Goal: Task Accomplishment & Management: Complete application form

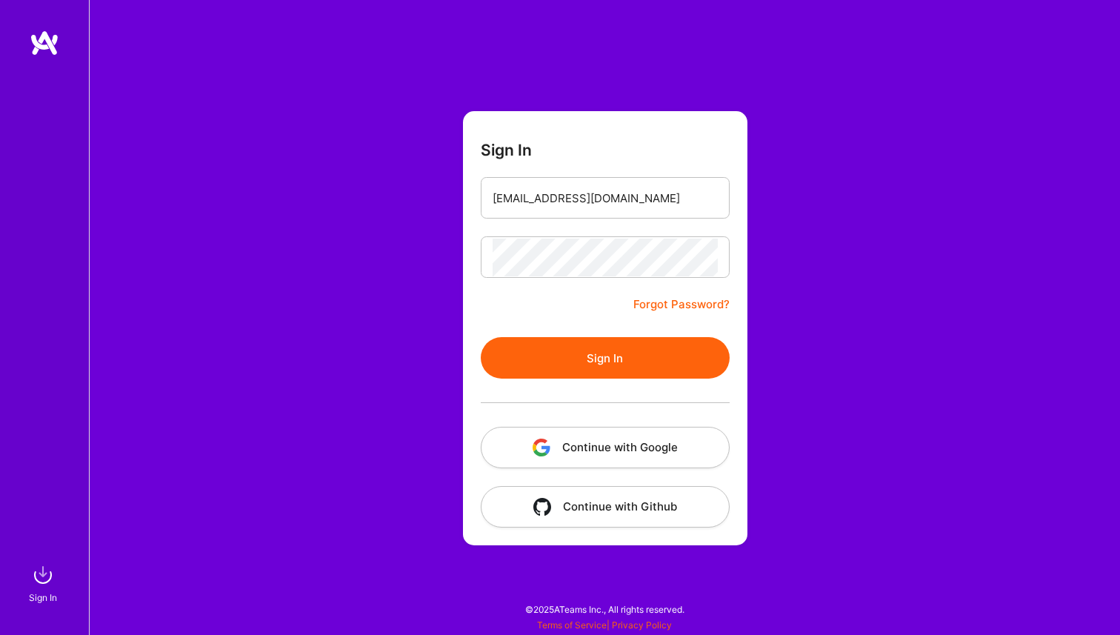
click at [620, 360] on button "Sign In" at bounding box center [605, 357] width 249 height 41
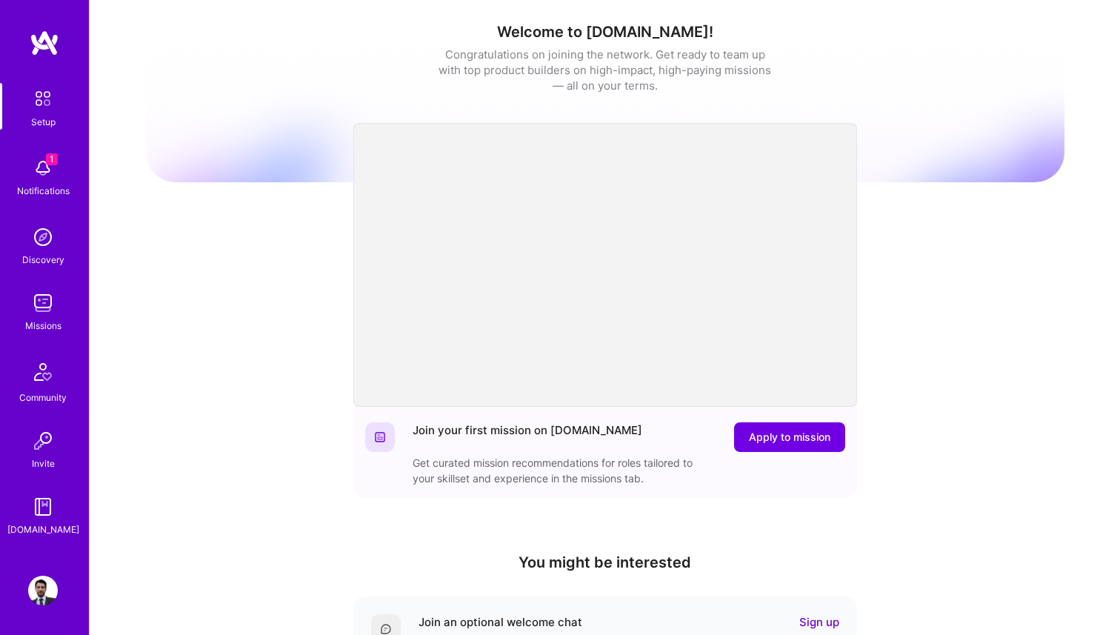
click at [43, 161] on img at bounding box center [43, 168] width 30 height 30
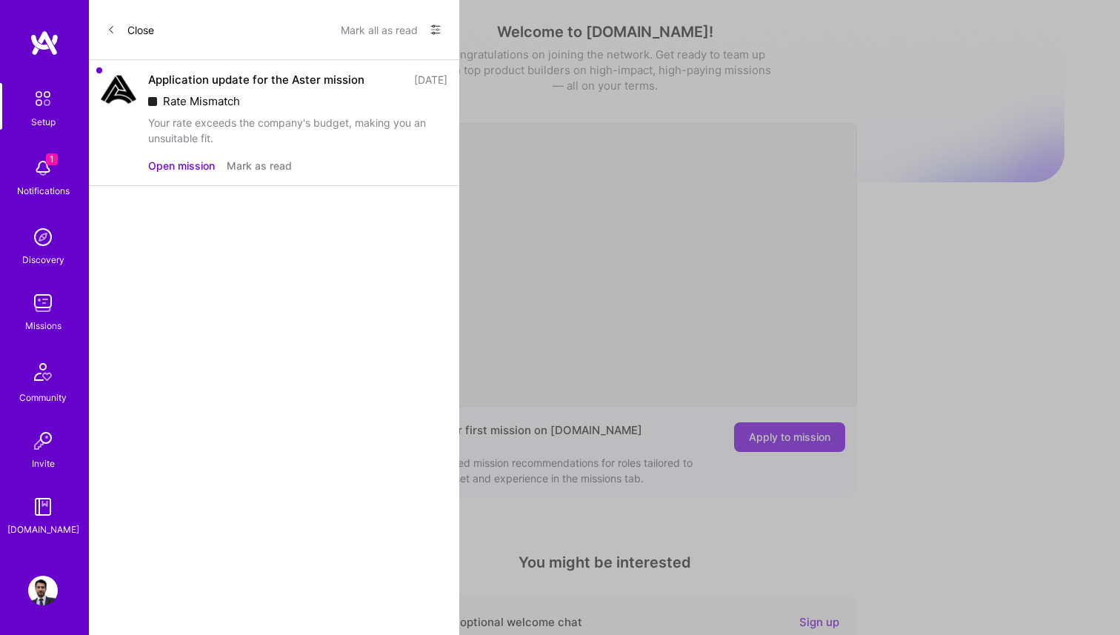
click at [264, 167] on button "Mark as read" at bounding box center [259, 166] width 65 height 16
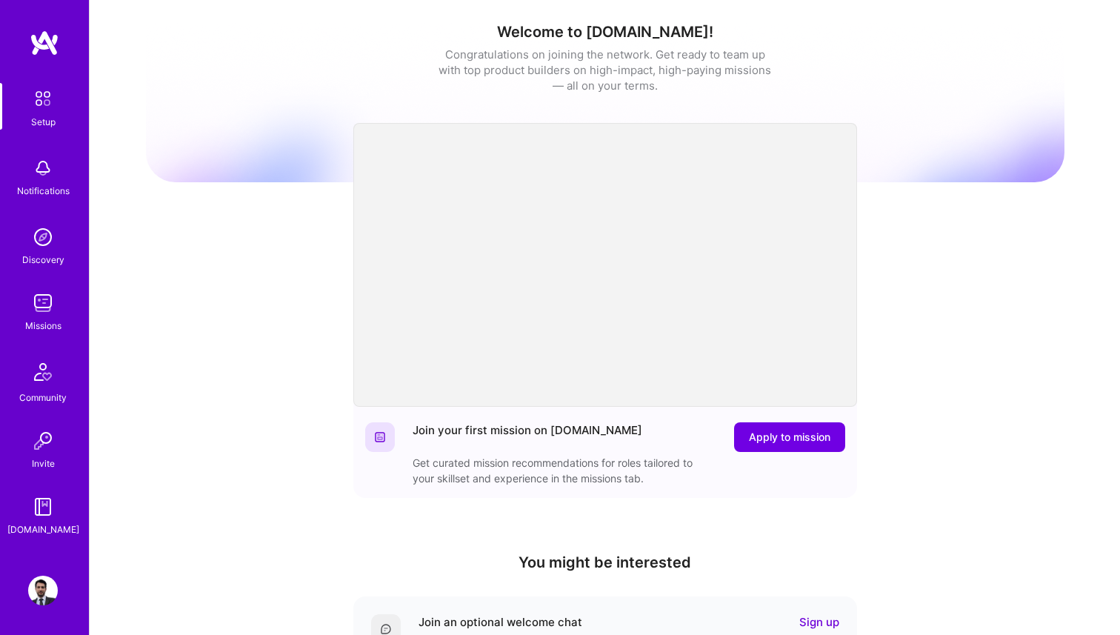
click at [33, 326] on div "Missions" at bounding box center [43, 326] width 36 height 16
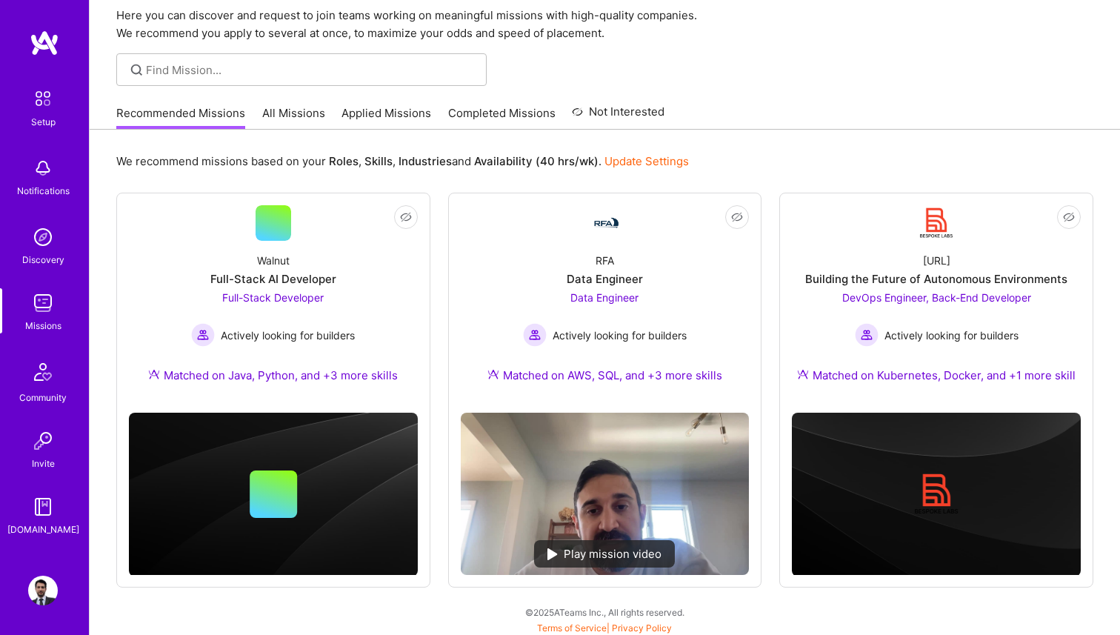
scroll to position [60, 0]
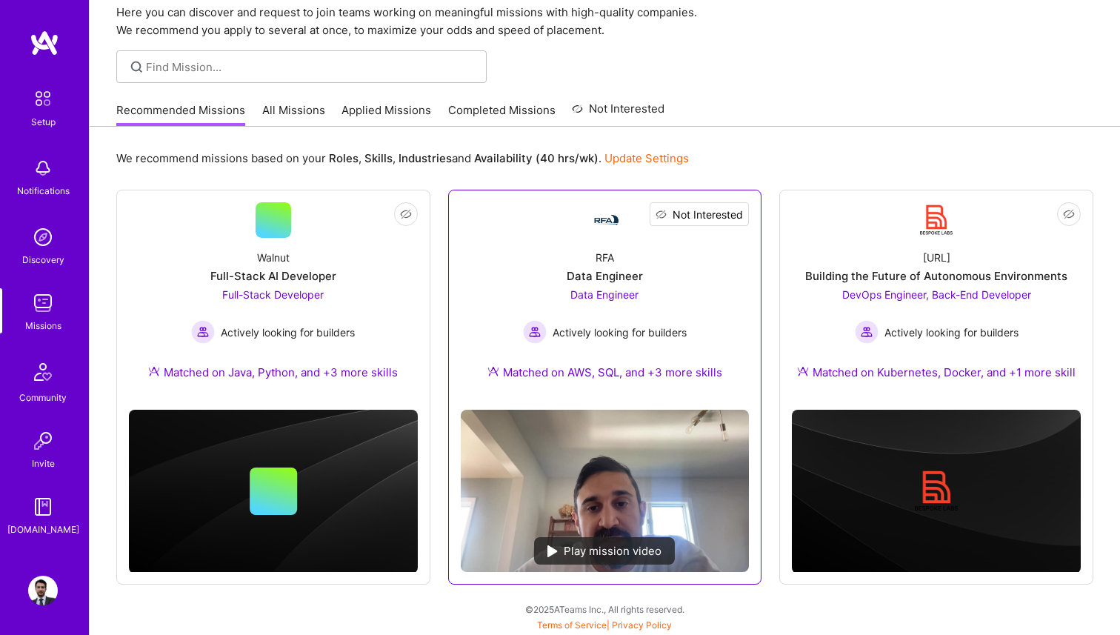
click at [735, 215] on span "Not Interested" at bounding box center [707, 215] width 70 height 16
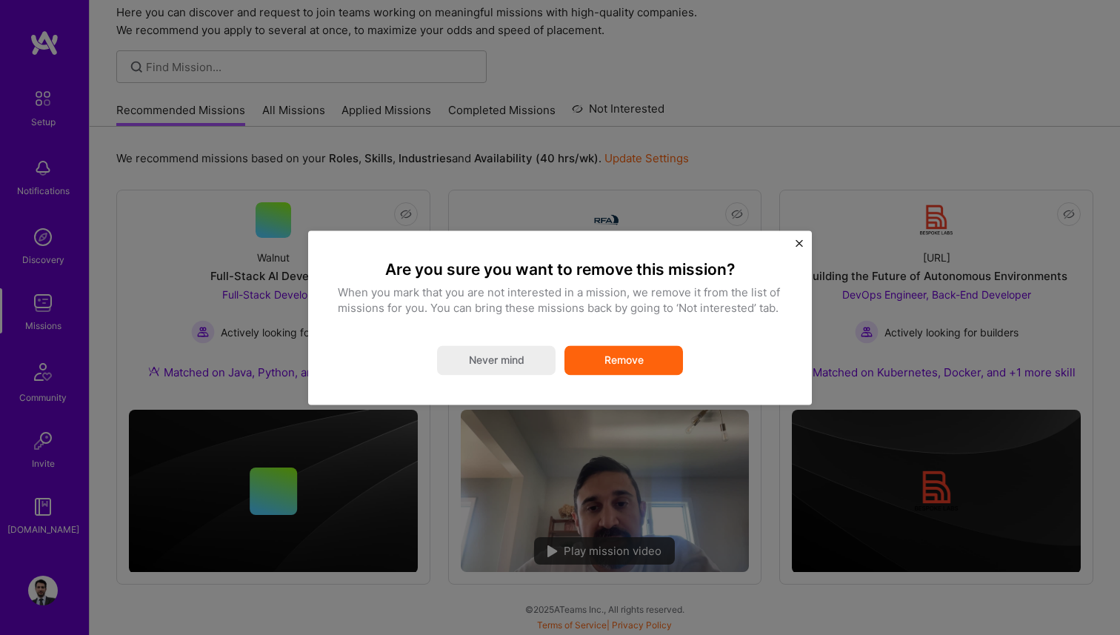
click at [793, 243] on div "Are you sure you want to remove this mission? When you mark that you are not in…" at bounding box center [560, 317] width 504 height 174
click at [800, 243] on img "Close" at bounding box center [798, 242] width 7 height 7
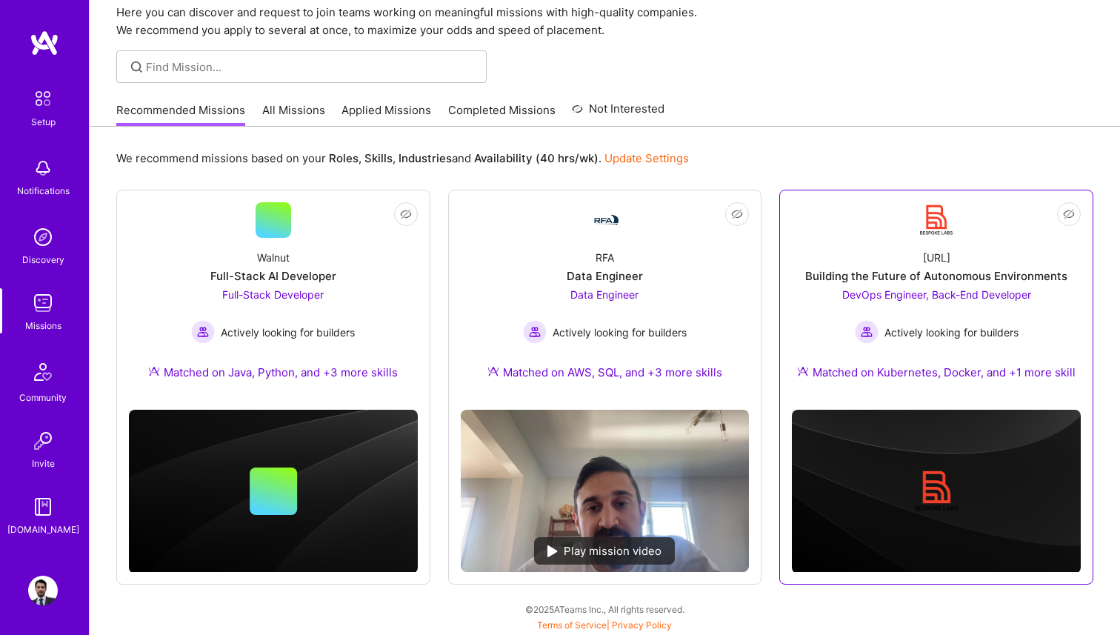
click at [887, 262] on div "[URL] Building the Future of Autonomous Environments DevOps Engineer, Back-End …" at bounding box center [936, 318] width 289 height 160
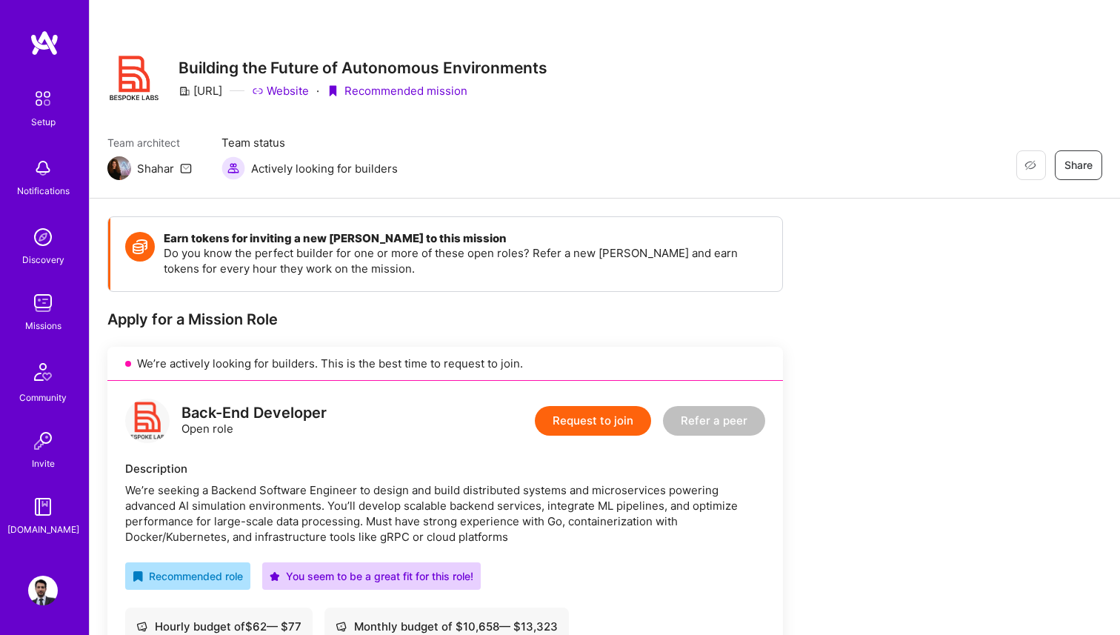
click at [612, 426] on button "Request to join" at bounding box center [593, 421] width 116 height 30
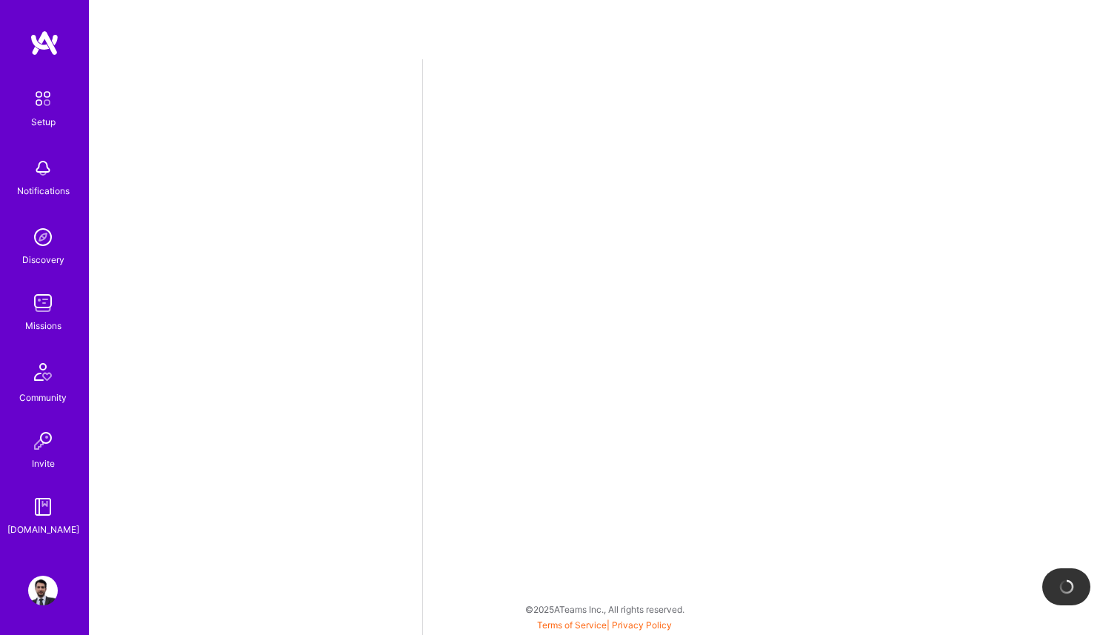
select select "MX"
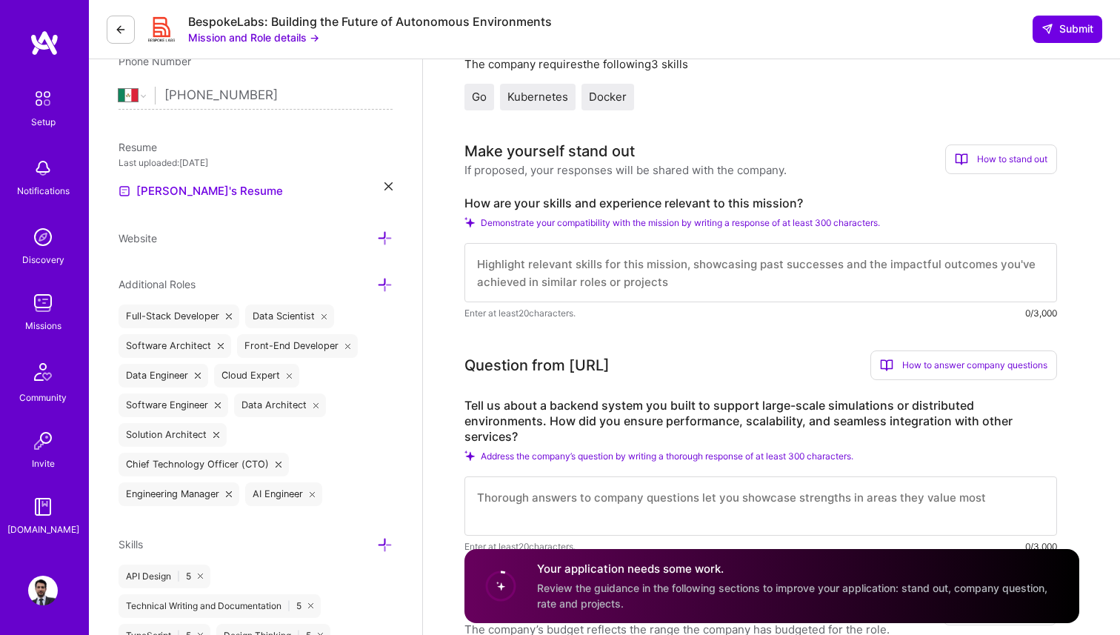
scroll to position [1, 0]
drag, startPoint x: 536, startPoint y: 404, endPoint x: 716, endPoint y: 404, distance: 180.0
click at [716, 404] on label "Tell us about a backend system you built to support large-scale simulations or …" at bounding box center [760, 421] width 592 height 47
click at [764, 404] on label "Tell us about a backend system you built to support large-scale simulations or …" at bounding box center [760, 421] width 592 height 47
copy label "How are your skills and experience relevant to this mission?"
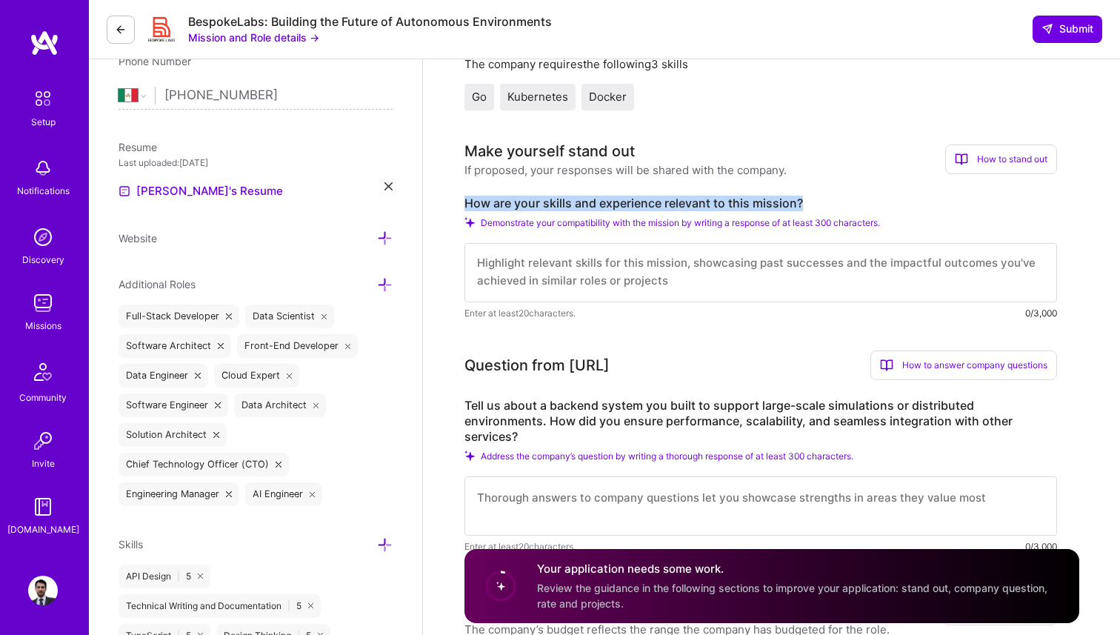
drag, startPoint x: 463, startPoint y: 203, endPoint x: 798, endPoint y: 207, distance: 335.5
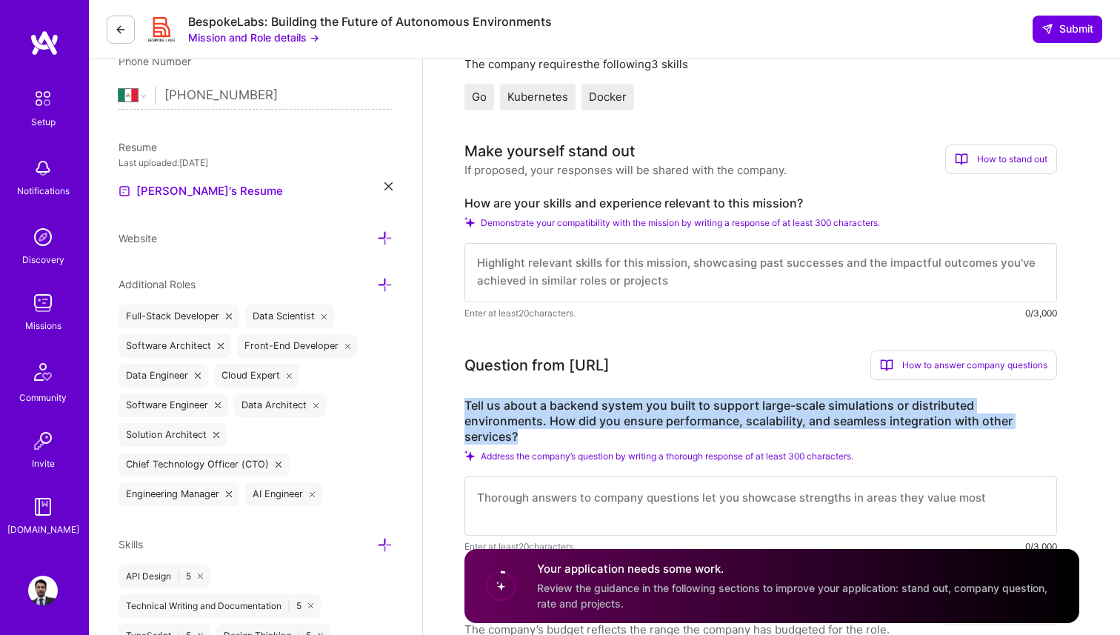
copy label "Tell us about a backend system you built to support large-scale simulations or …"
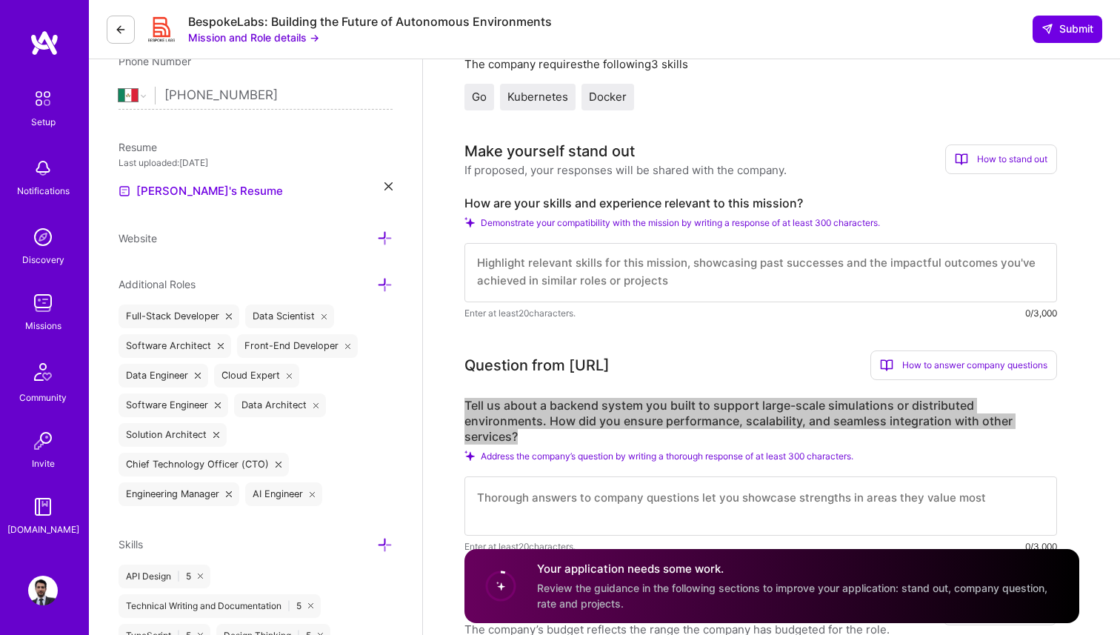
drag, startPoint x: 467, startPoint y: 404, endPoint x: 982, endPoint y: 420, distance: 515.7
click at [982, 420] on label "Tell us about a backend system you built to support large-scale simulations or …" at bounding box center [760, 421] width 592 height 47
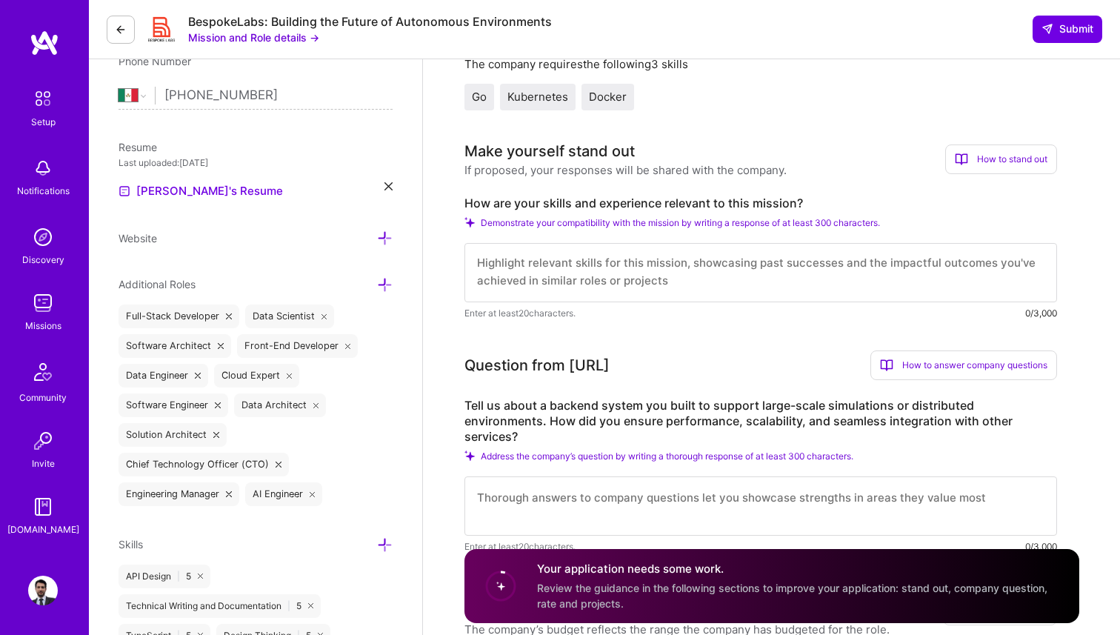
scroll to position [0, 0]
click at [578, 265] on textarea at bounding box center [760, 272] width 592 height 59
paste textarea "Over the last 5 years as a hands-on CTO at YoFio, my experience combines design…"
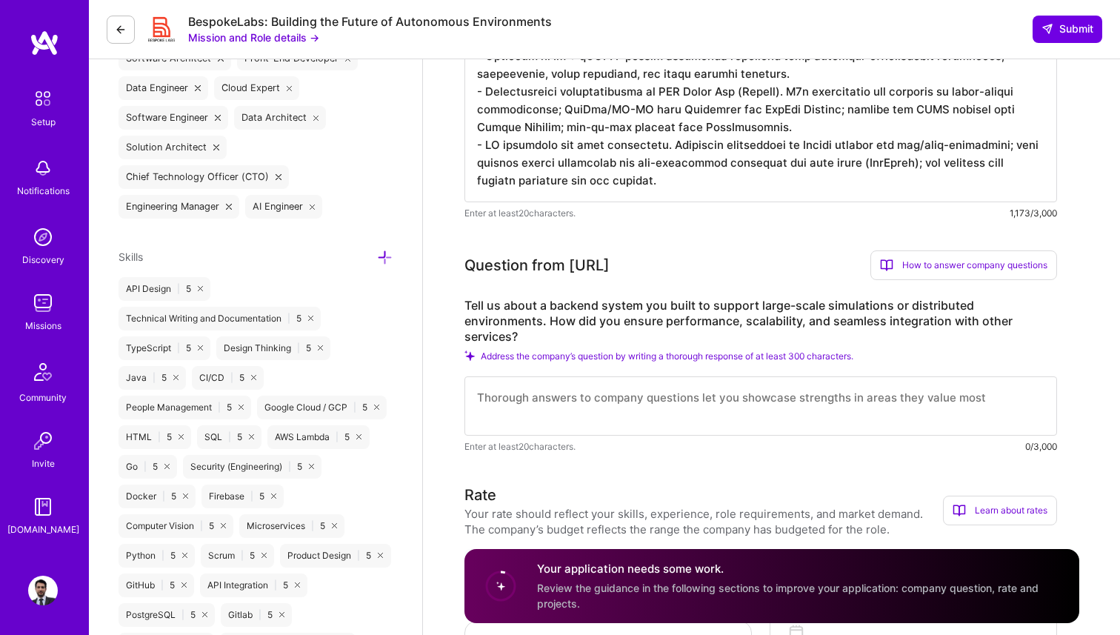
scroll to position [653, 0]
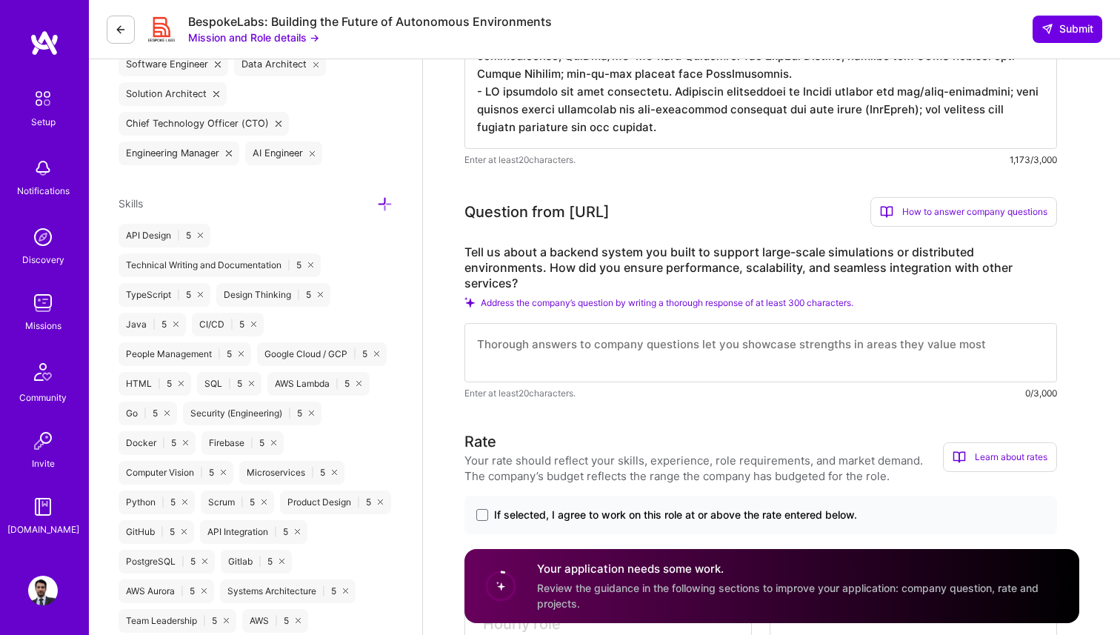
type textarea "Over the last 5 years as a hands-on CTO at YoFio, my experience combines design…"
click at [532, 331] on textarea at bounding box center [760, 352] width 592 height 59
paste textarea "Lo ipsumd SiTam’c adipiscingeli sedd eiu tempor i utlabo ET-dolor magnaali enim…"
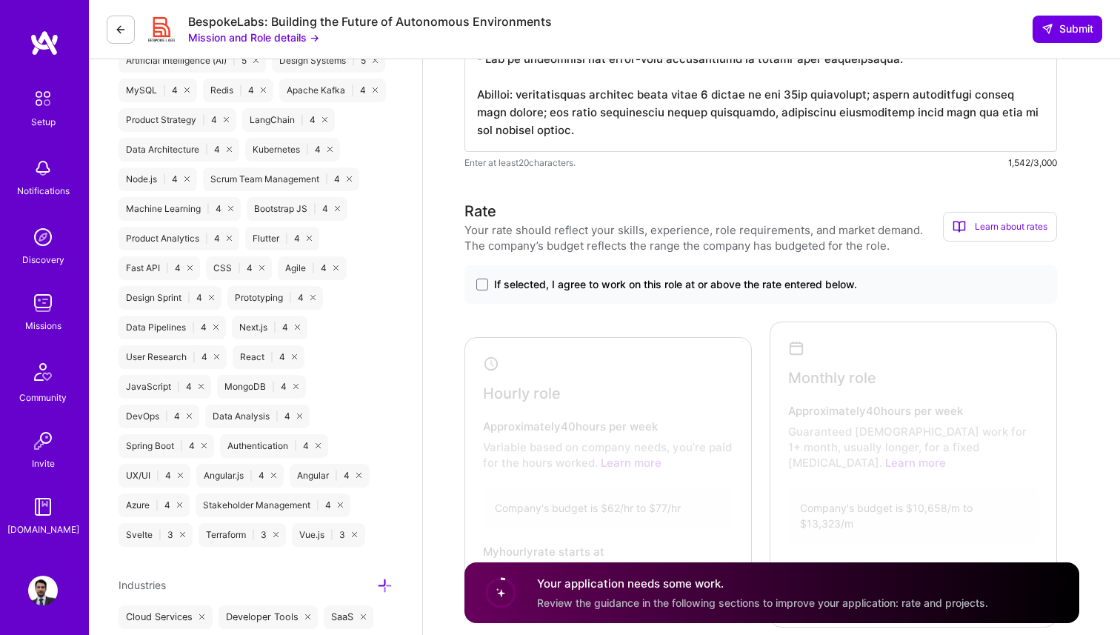
scroll to position [1306, 0]
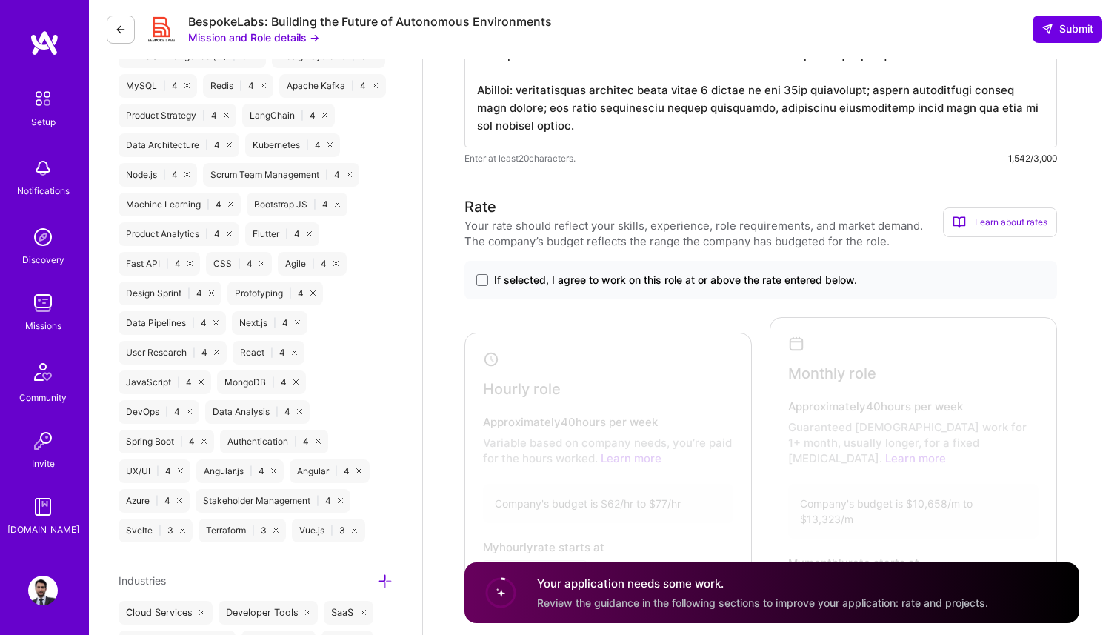
type textarea "Lo ipsumd SiTam’c adipiscingeli sedd eiu tempor i utlabo ET-dolor magnaali enim…"
click at [488, 273] on label "If selected, I agree to work on this role at or above the rate entered below." at bounding box center [760, 280] width 569 height 15
click at [0, 0] on input "If selected, I agree to work on this role at or above the rate entered below." at bounding box center [0, 0] width 0 height 0
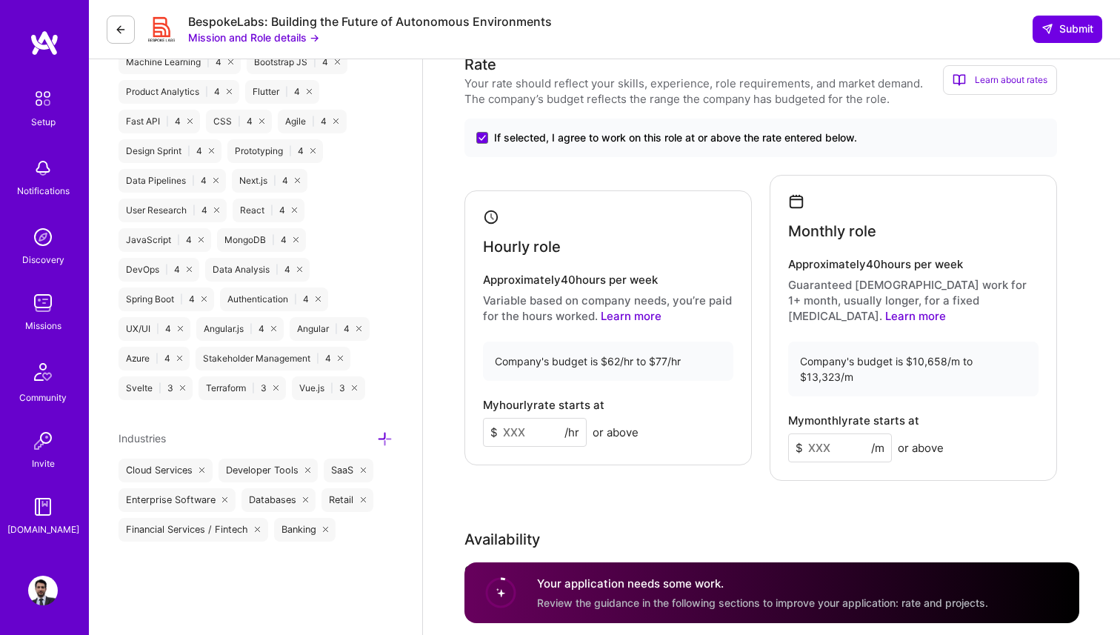
scroll to position [1452, 0]
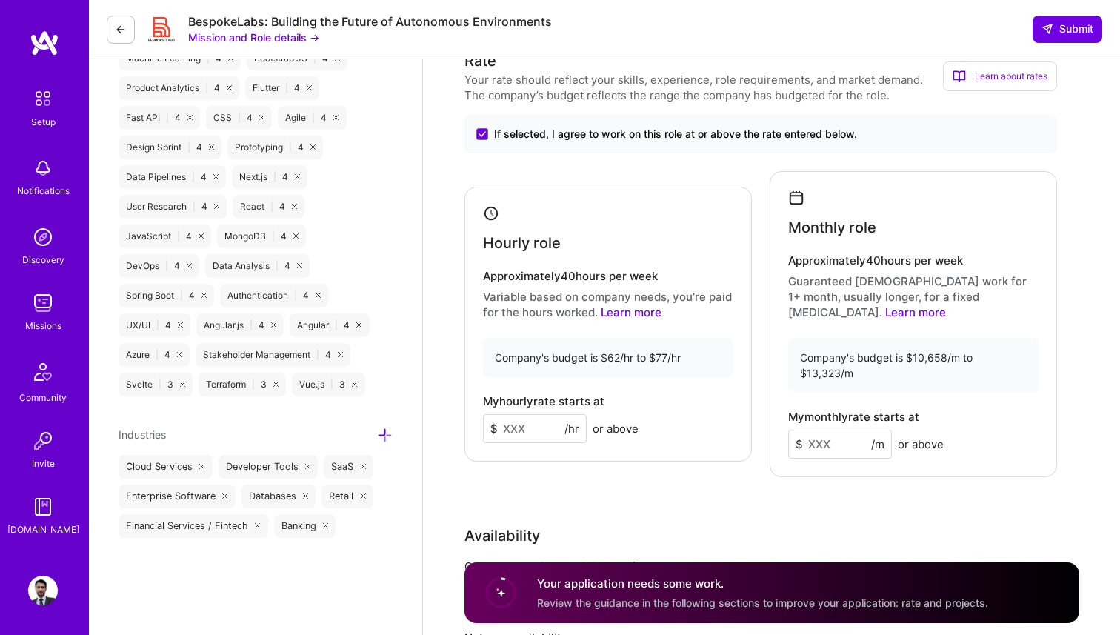
click at [524, 414] on input at bounding box center [535, 428] width 104 height 29
type input "75"
click at [819, 430] on input at bounding box center [840, 444] width 104 height 29
type input "11500"
click at [809, 441] on div "Rate Your rate should reflect your skills, experience, role requirements, and m…" at bounding box center [771, 392] width 615 height 684
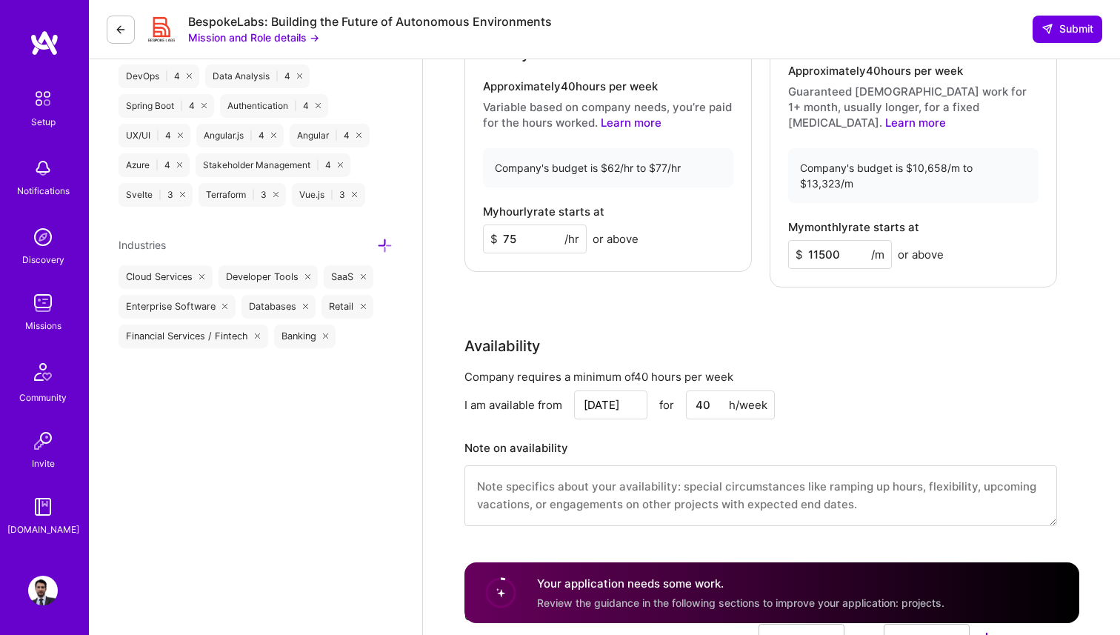
scroll to position [1645, 0]
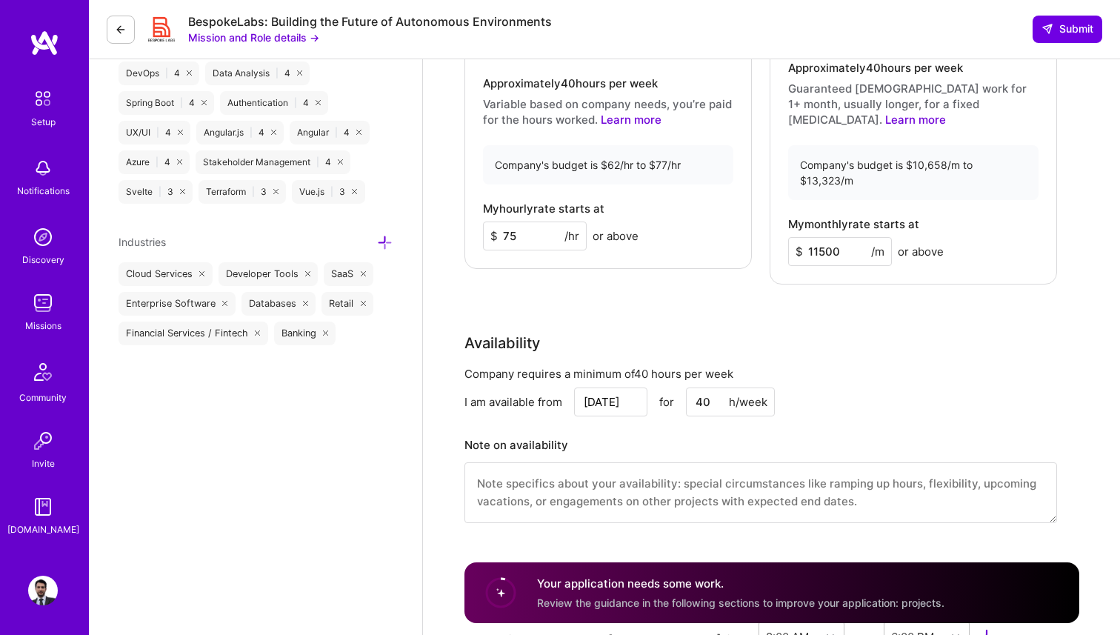
click at [617, 387] on input "[DATE]" at bounding box center [610, 401] width 73 height 29
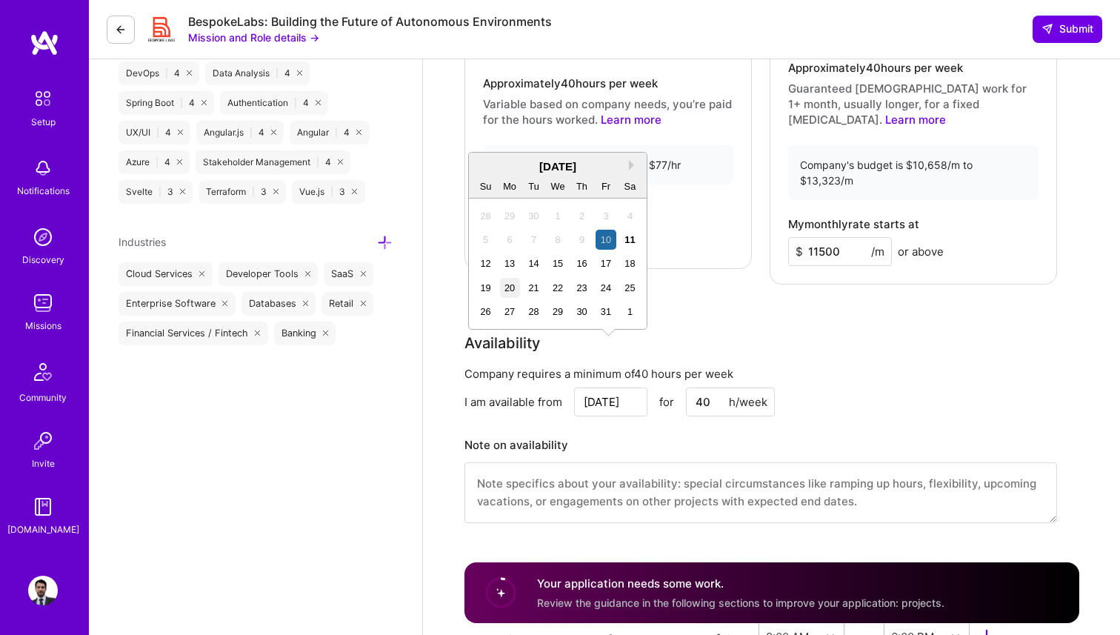
click at [510, 293] on div "20" at bounding box center [510, 288] width 20 height 20
type input "[DATE]"
click at [624, 387] on input "[DATE]" at bounding box center [610, 401] width 73 height 29
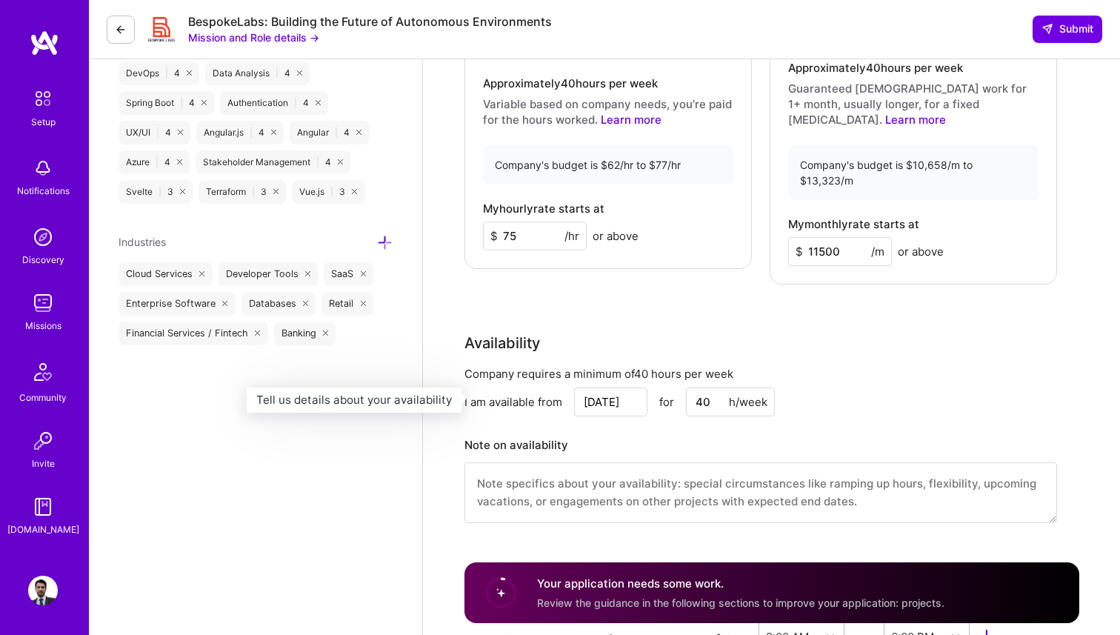
click at [601, 434] on h3 "Note on availability" at bounding box center [760, 445] width 592 height 22
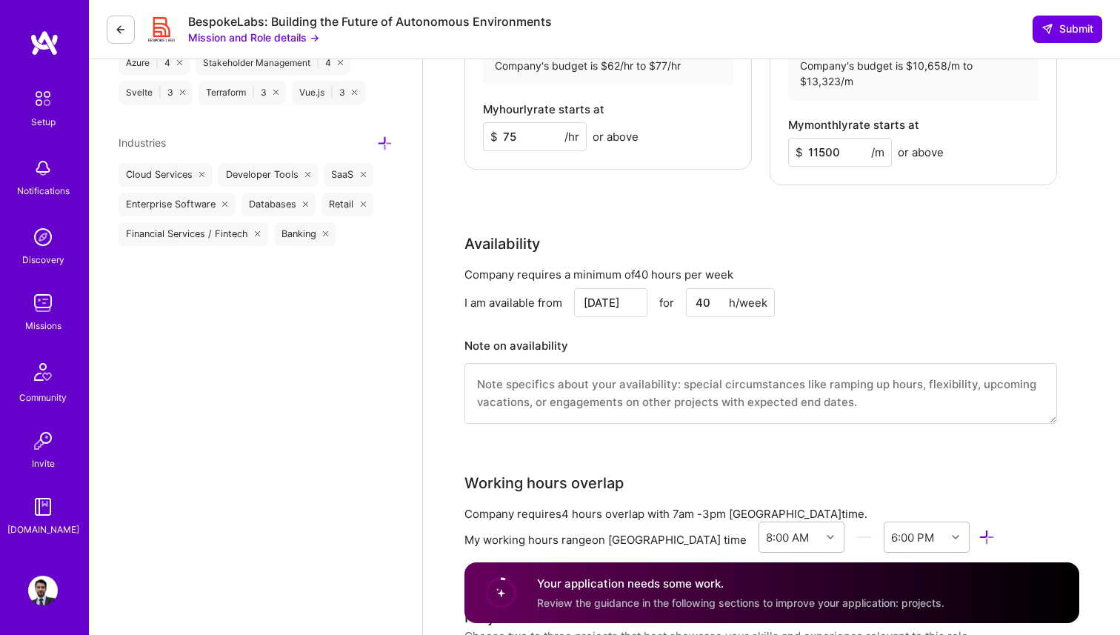
scroll to position [1801, 0]
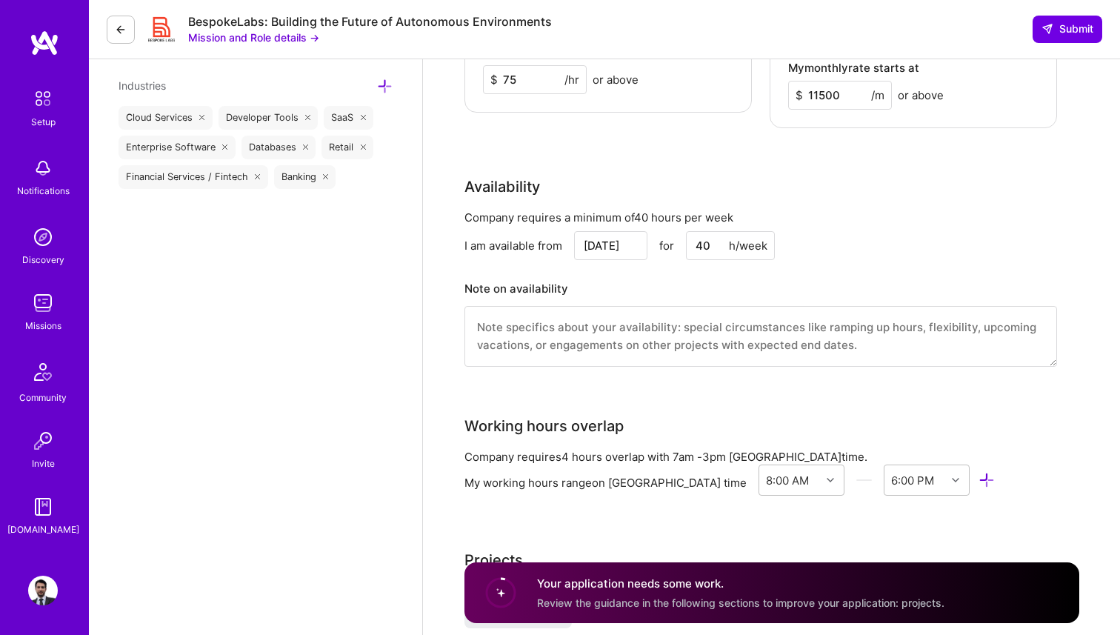
click at [662, 306] on textarea at bounding box center [760, 336] width 592 height 61
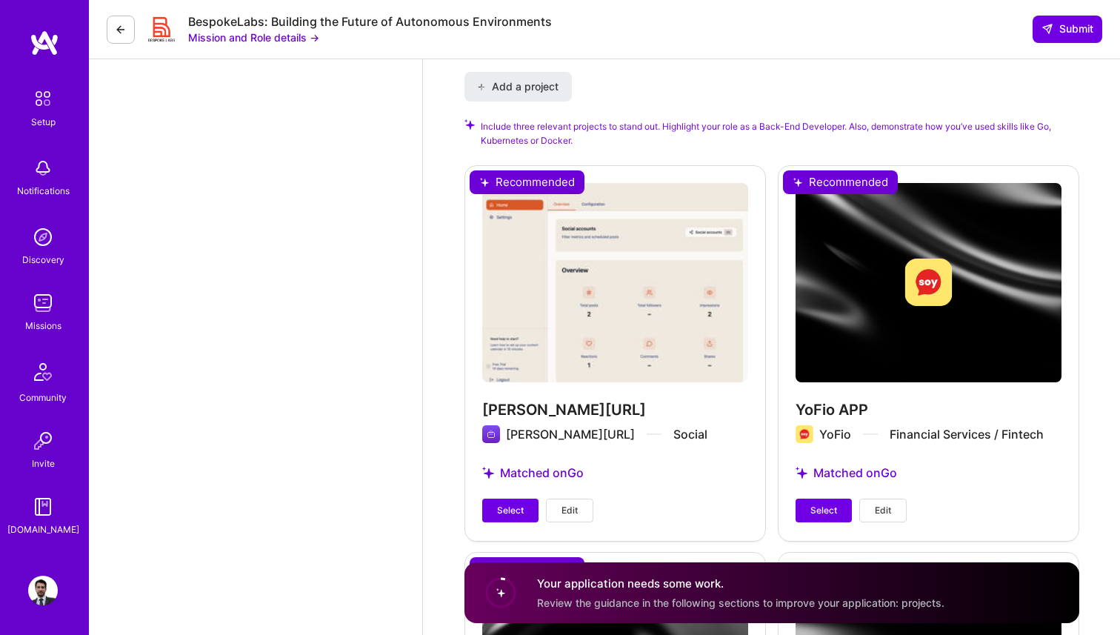
scroll to position [2329, 0]
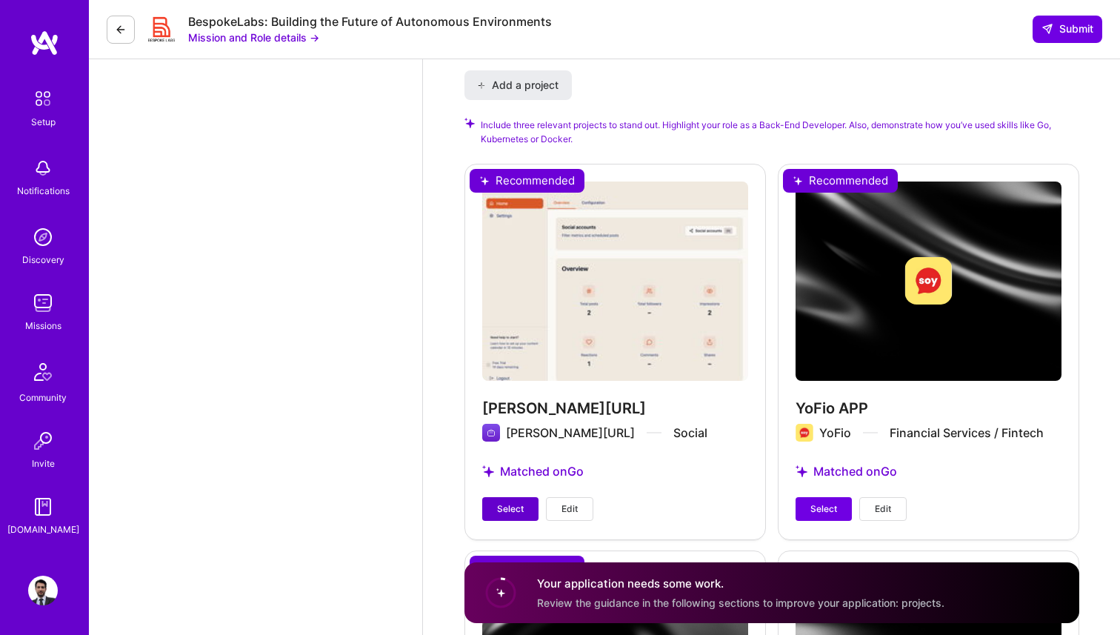
click at [518, 502] on span "Select" at bounding box center [510, 508] width 27 height 13
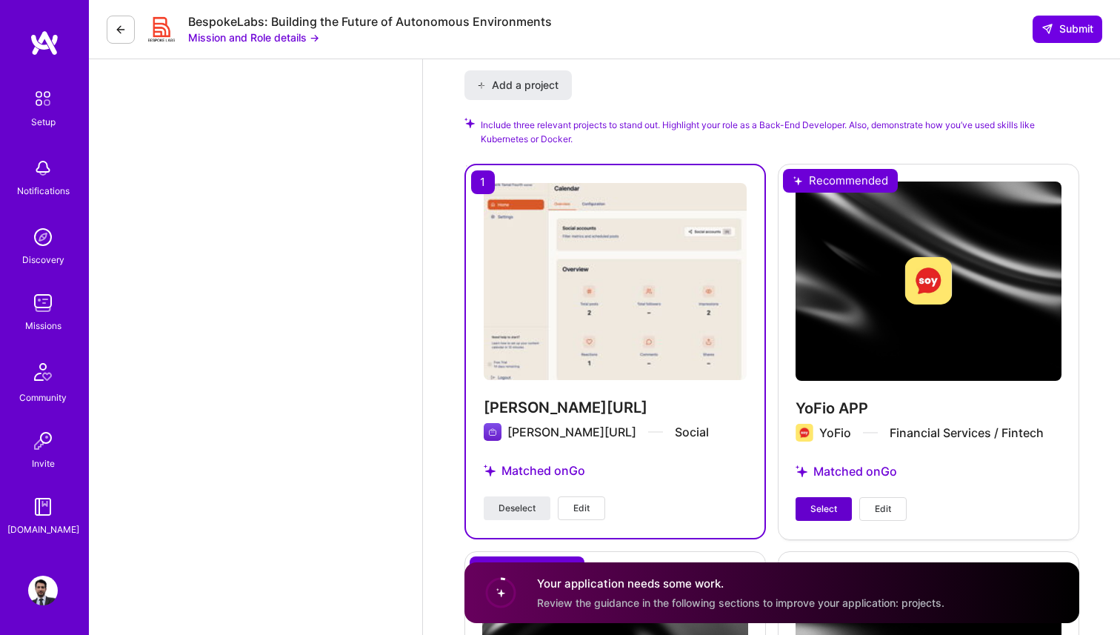
click at [820, 502] on span "Select" at bounding box center [823, 508] width 27 height 13
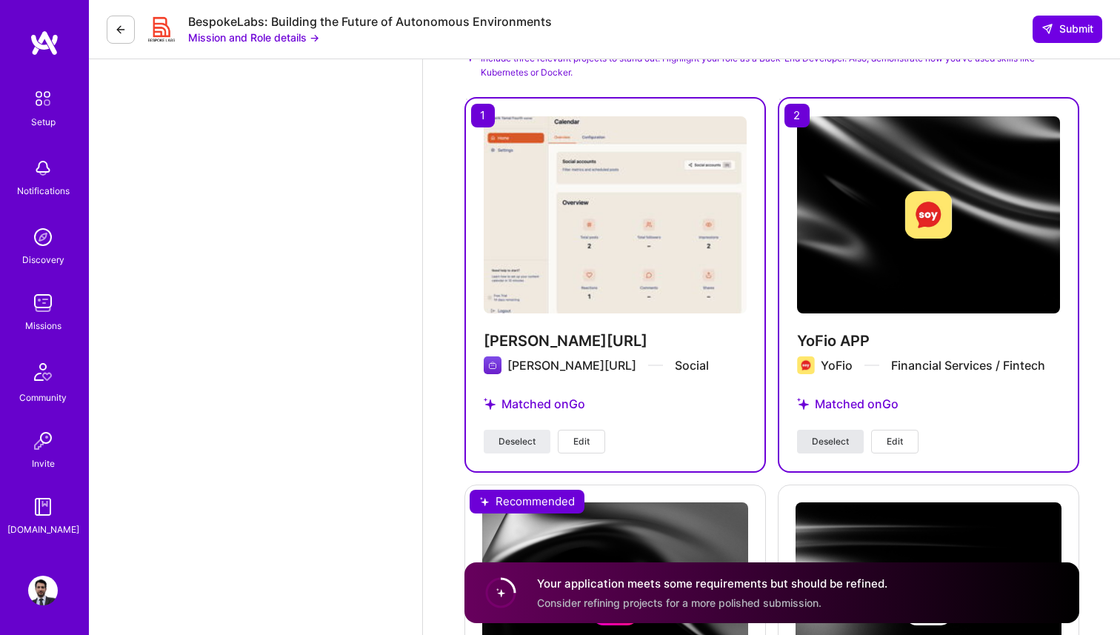
scroll to position [2394, 0]
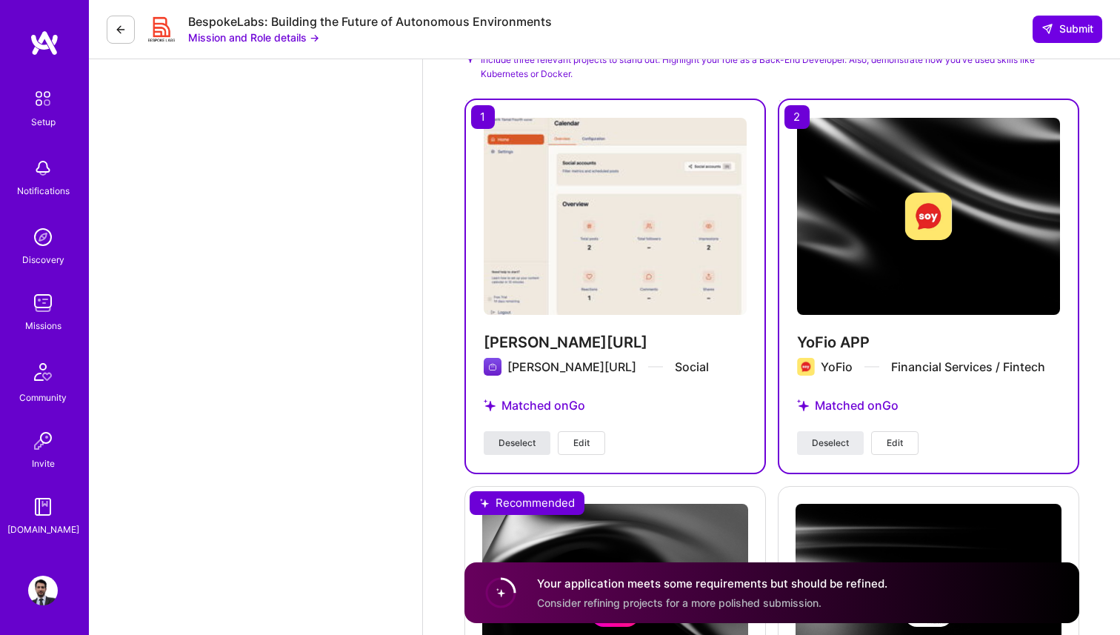
click at [531, 436] on span "Deselect" at bounding box center [516, 442] width 37 height 13
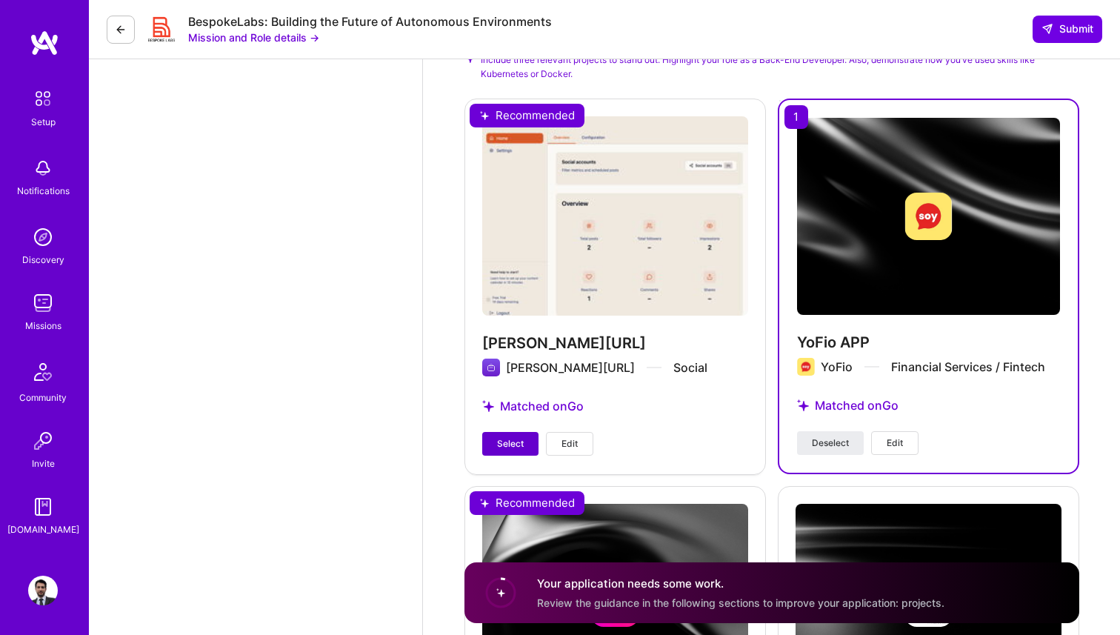
click at [531, 432] on button "Select" at bounding box center [510, 444] width 56 height 24
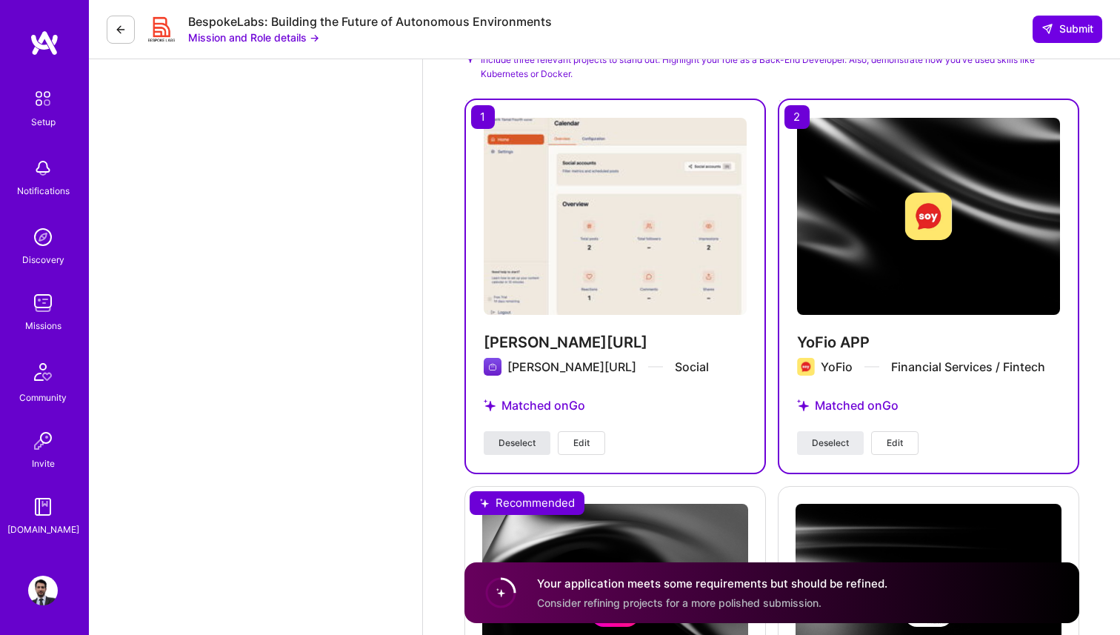
click at [517, 436] on span "Deselect" at bounding box center [516, 442] width 37 height 13
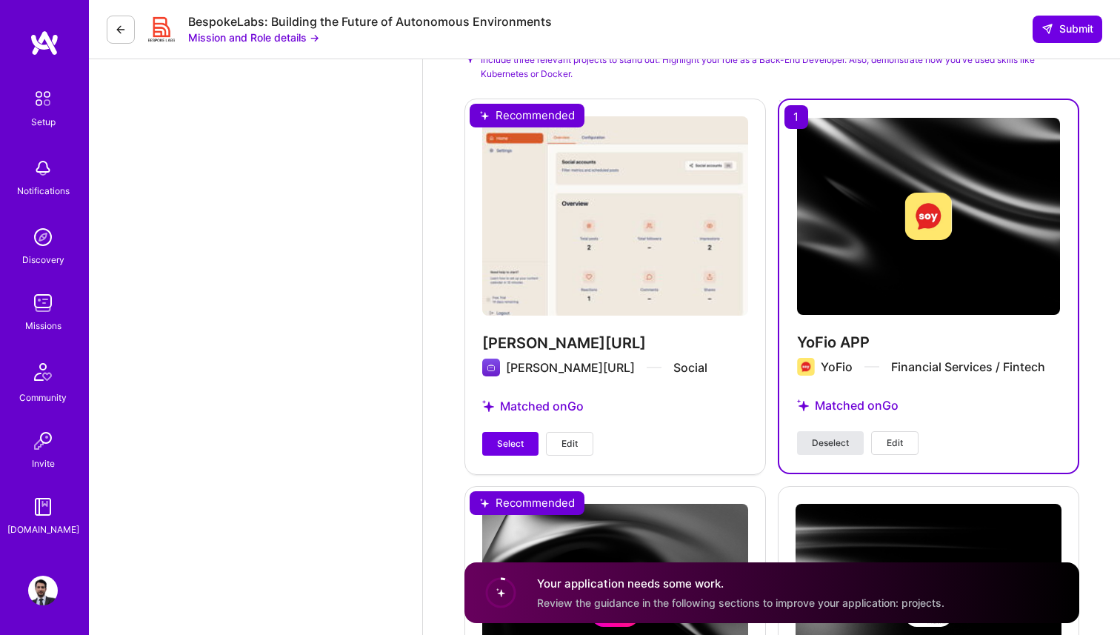
click at [829, 436] on span "Deselect" at bounding box center [830, 442] width 37 height 13
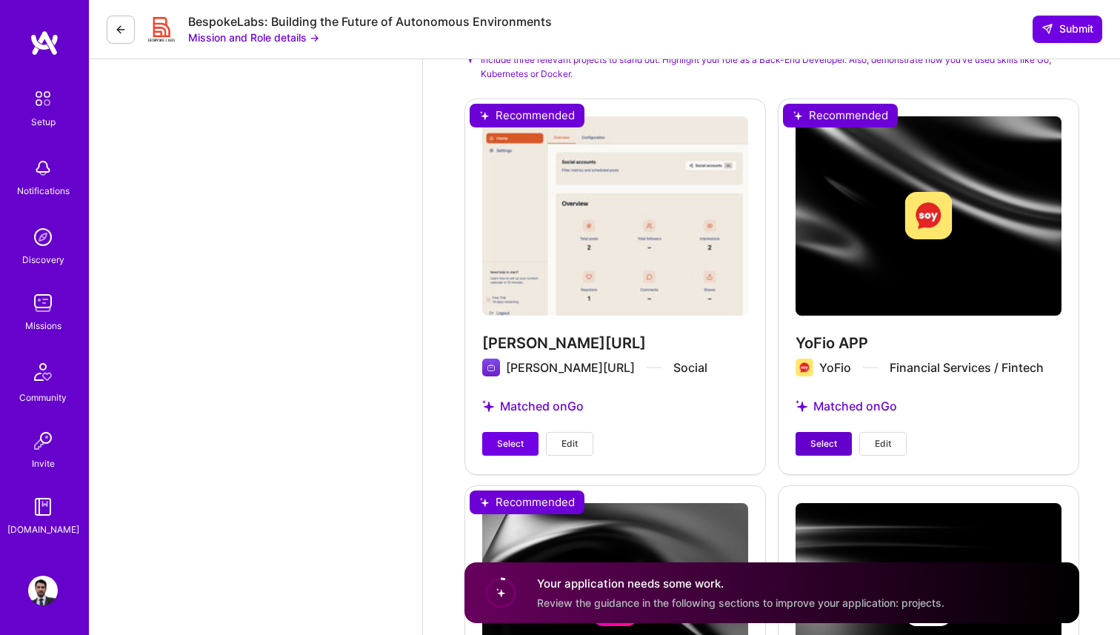
click at [829, 437] on span "Select" at bounding box center [823, 443] width 27 height 13
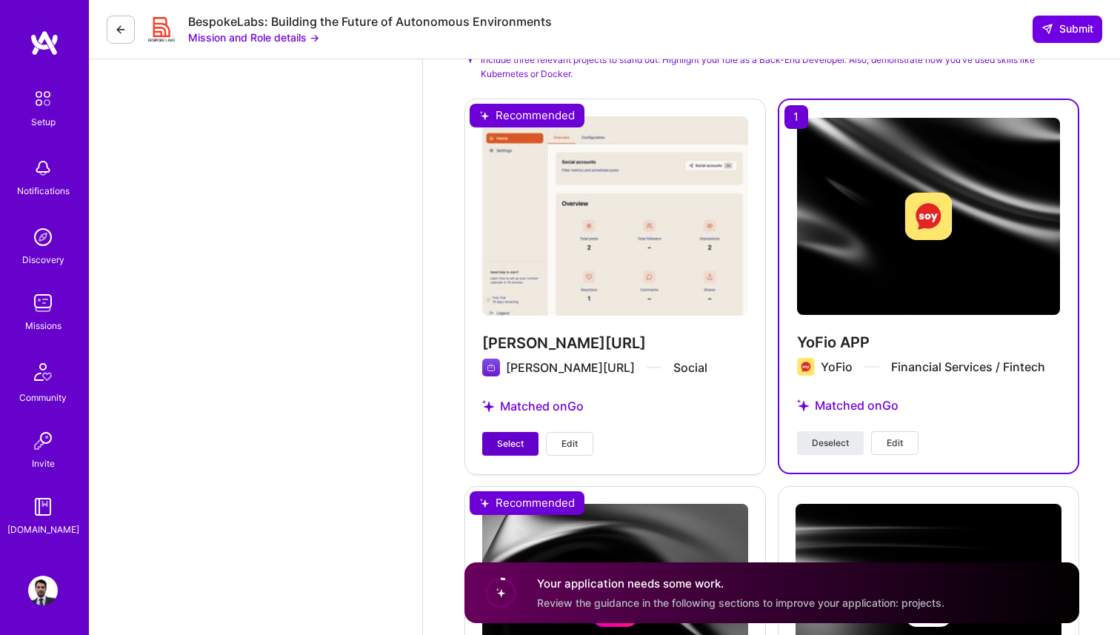
click at [518, 437] on span "Select" at bounding box center [510, 443] width 27 height 13
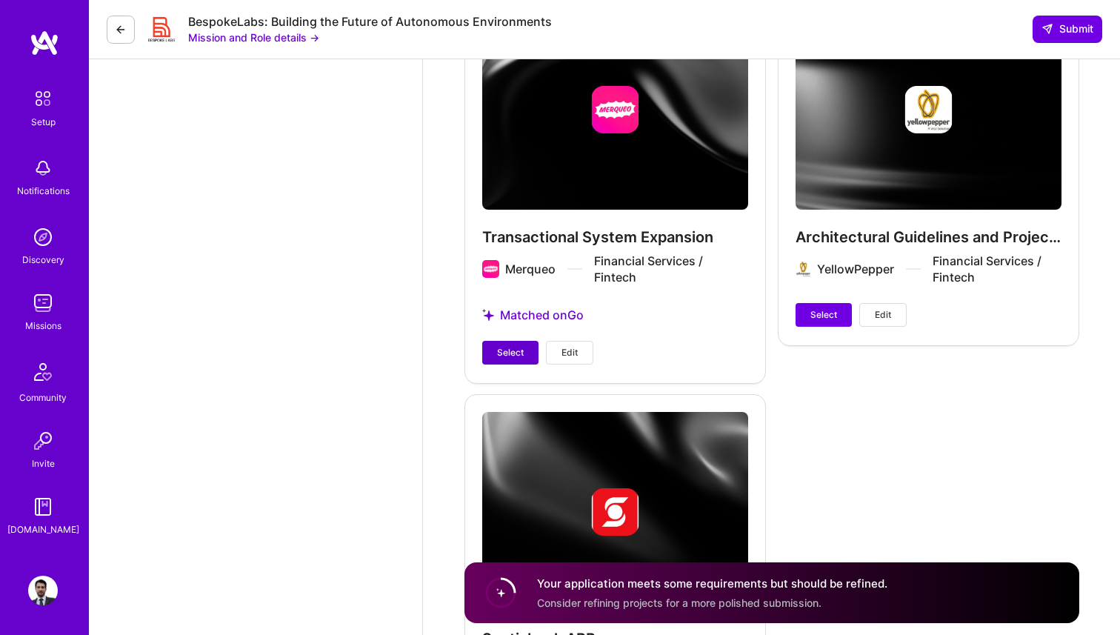
scroll to position [2854, 0]
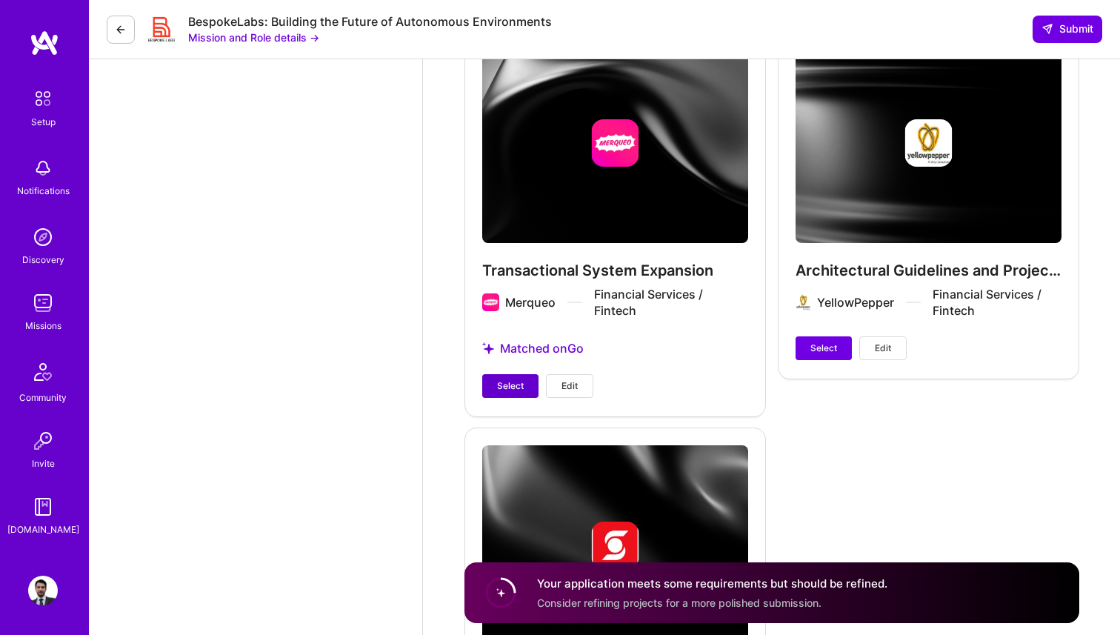
click at [501, 379] on span "Select" at bounding box center [510, 385] width 27 height 13
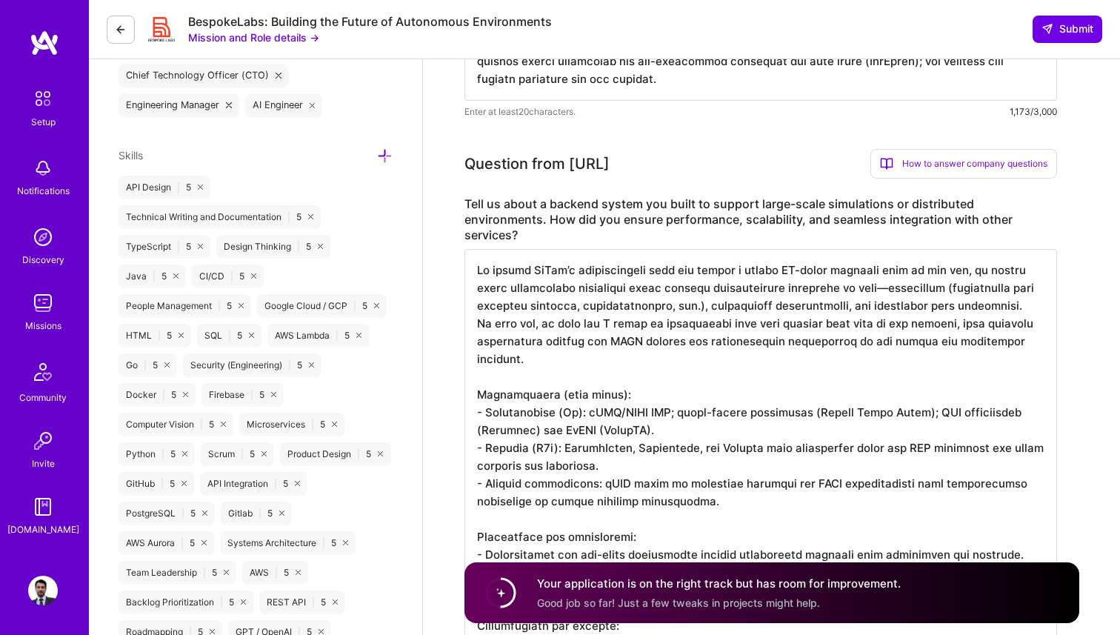
scroll to position [0, 0]
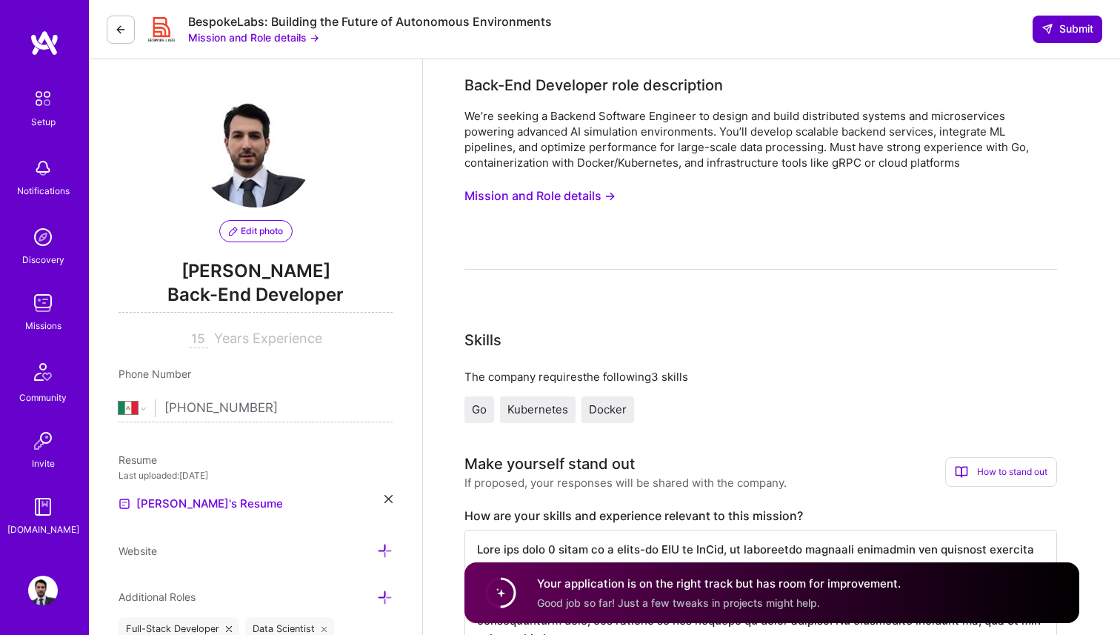
click at [1041, 39] on button "Submit" at bounding box center [1067, 29] width 70 height 27
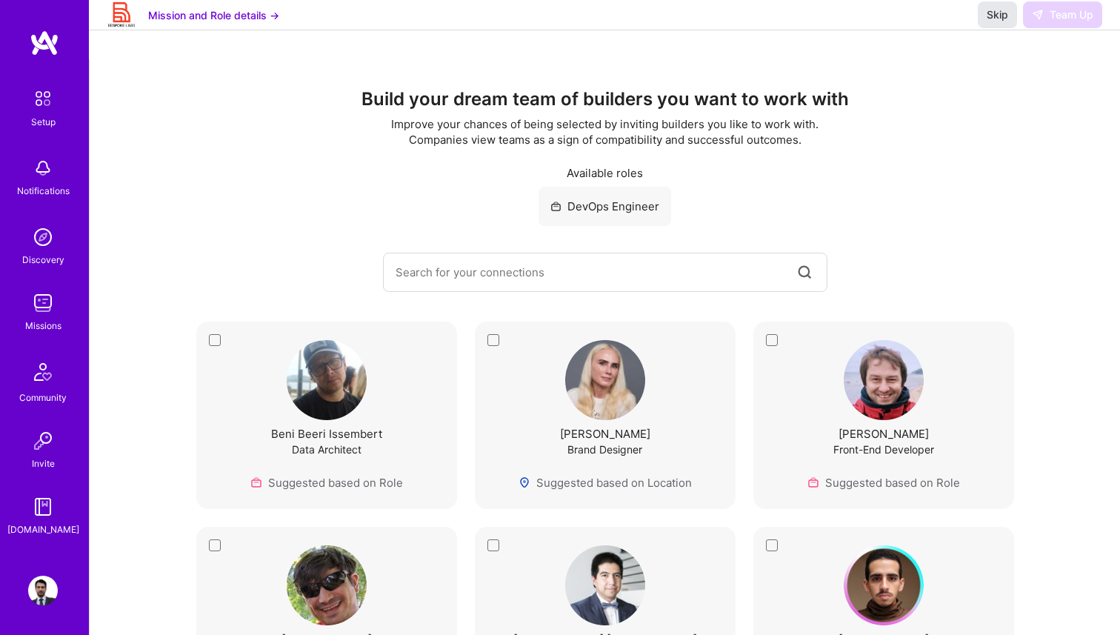
click at [996, 22] on span "Skip" at bounding box center [996, 14] width 21 height 15
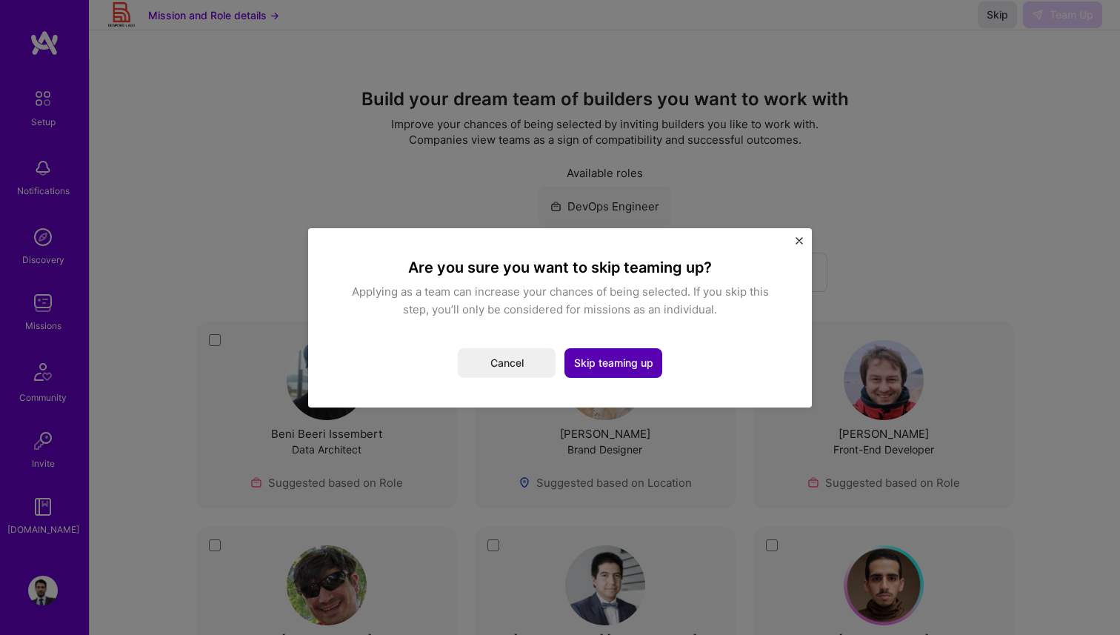
click at [630, 361] on button "Skip teaming up" at bounding box center [613, 363] width 98 height 30
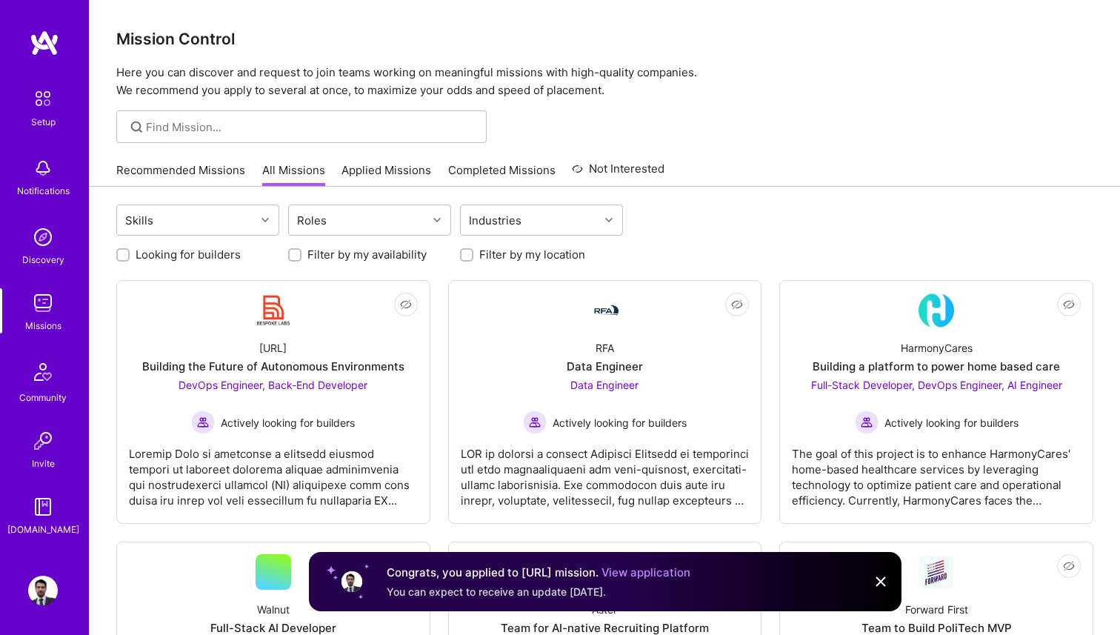
click at [404, 170] on link "Applied Missions" at bounding box center [386, 174] width 90 height 24
